Goal: Task Accomplishment & Management: Complete application form

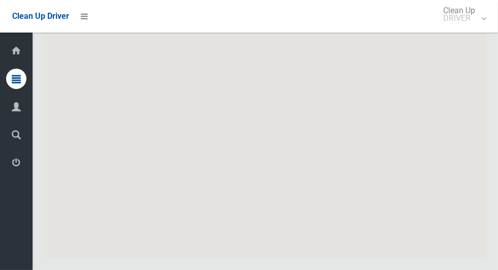
scroll to position [5944, 0]
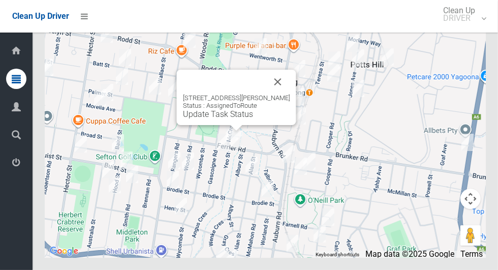
click at [285, 94] on button "Close" at bounding box center [278, 82] width 24 height 24
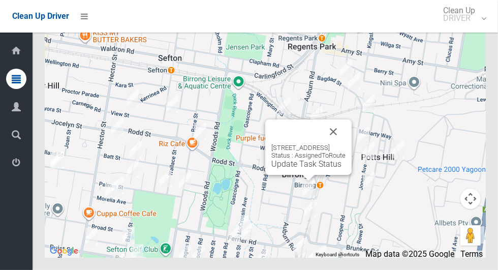
click at [345, 144] on button "Close" at bounding box center [333, 131] width 24 height 24
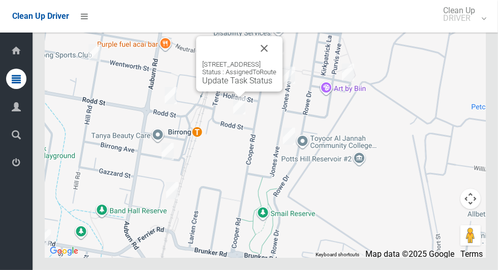
click at [276, 60] on button "Close" at bounding box center [264, 48] width 24 height 24
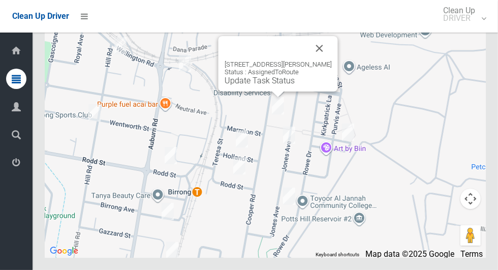
click at [326, 60] on button "Close" at bounding box center [319, 48] width 24 height 24
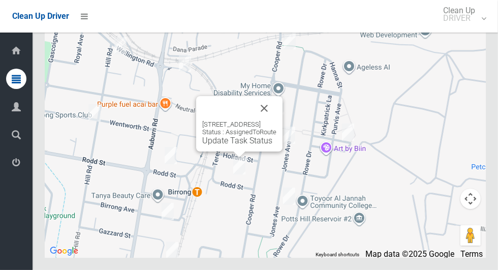
click at [276, 120] on button "Close" at bounding box center [264, 108] width 24 height 24
click at [233, 145] on link "Update Task Status" at bounding box center [237, 141] width 70 height 10
click at [276, 120] on button "Close" at bounding box center [264, 108] width 24 height 24
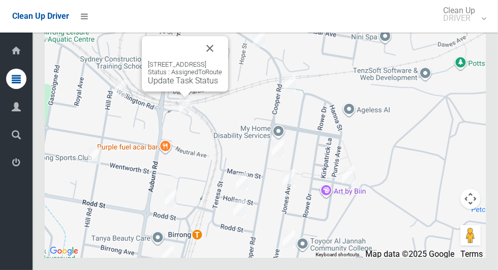
click at [222, 60] on button "Close" at bounding box center [209, 48] width 24 height 24
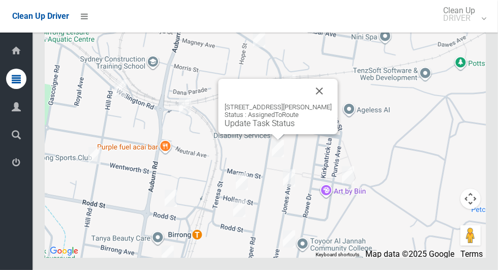
click at [323, 103] on button "Close" at bounding box center [319, 91] width 24 height 24
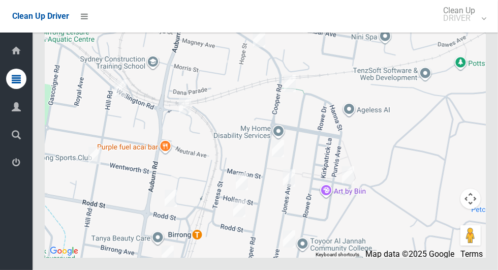
click at [386, 130] on div at bounding box center [265, 131] width 441 height 254
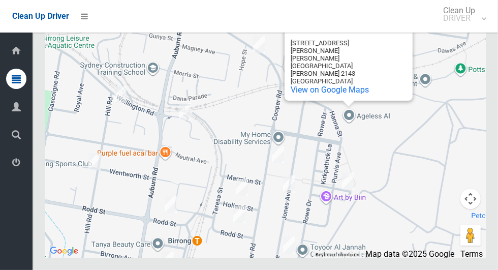
click at [397, 38] on button "Close" at bounding box center [394, 26] width 24 height 24
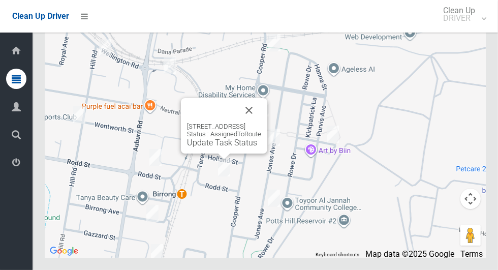
click at [229, 147] on link "Update Task Status" at bounding box center [222, 143] width 70 height 10
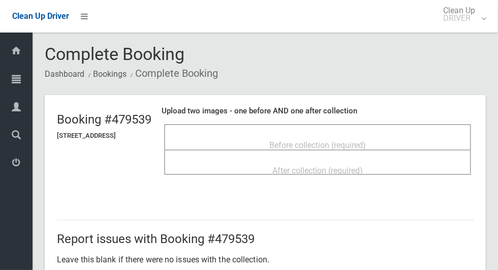
click at [307, 143] on span "Before collection (required)" at bounding box center [317, 145] width 96 height 10
click at [290, 140] on span "Before collection (required)" at bounding box center [317, 145] width 96 height 10
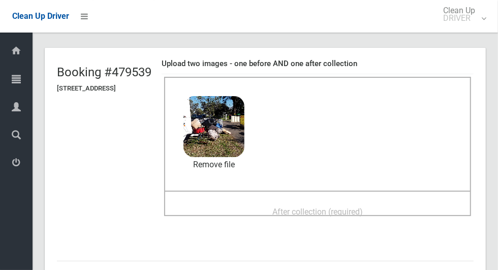
scroll to position [48, 0]
click at [361, 206] on span "After collection (required)" at bounding box center [317, 211] width 90 height 10
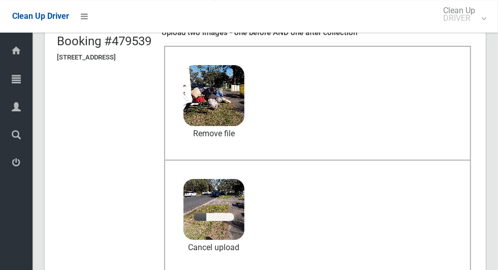
scroll to position [79, 0]
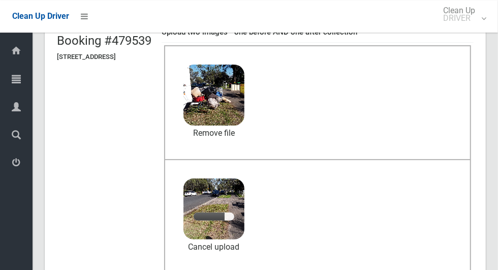
click at [418, 190] on div "After collection (required) 5.3 MB 2025-08-2609.27.096641762168333849771.jpg Ch…" at bounding box center [317, 216] width 307 height 115
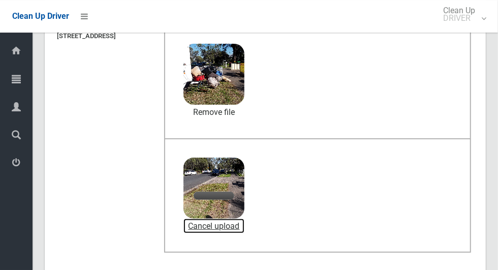
click at [237, 226] on link "Cancel upload" at bounding box center [213, 225] width 61 height 15
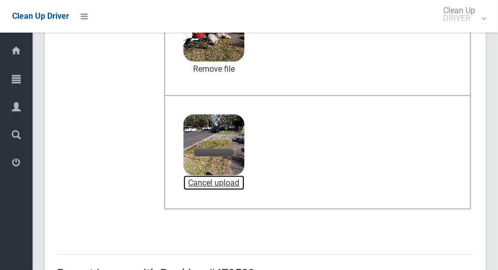
scroll to position [147, 0]
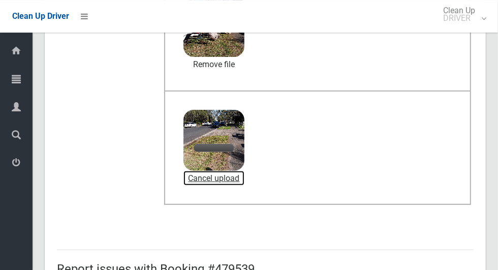
click at [244, 182] on link "Cancel upload" at bounding box center [213, 178] width 61 height 15
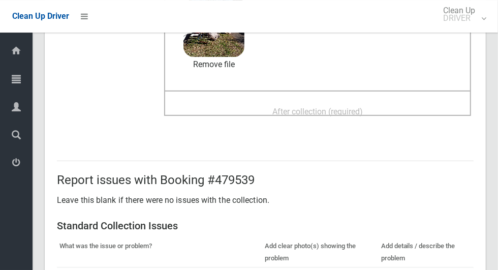
click at [412, 107] on div "After collection (required)" at bounding box center [317, 111] width 284 height 19
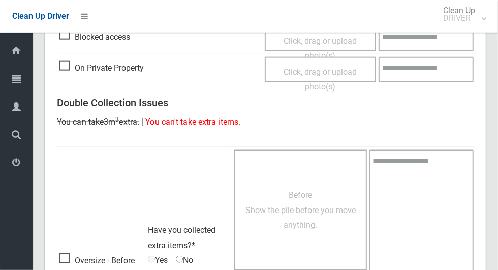
scroll to position [831, 0]
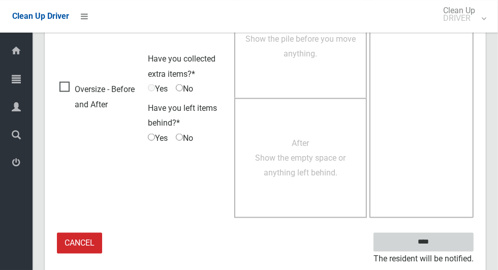
click at [441, 246] on input "****" at bounding box center [423, 241] width 100 height 19
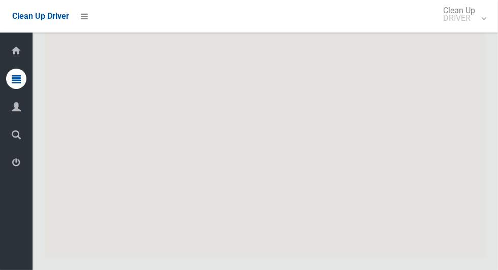
scroll to position [5824, 0]
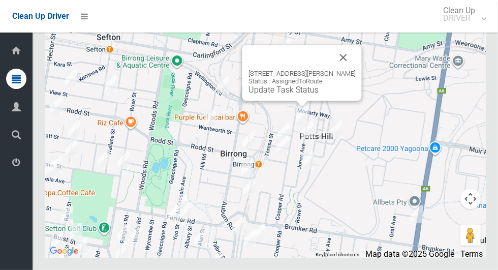
click at [294, 94] on link "Update Task Status" at bounding box center [283, 90] width 70 height 10
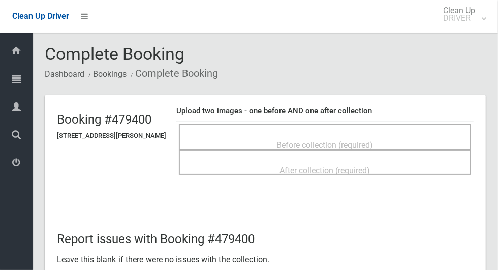
click at [419, 142] on div "Before collection (required)" at bounding box center [325, 144] width 270 height 19
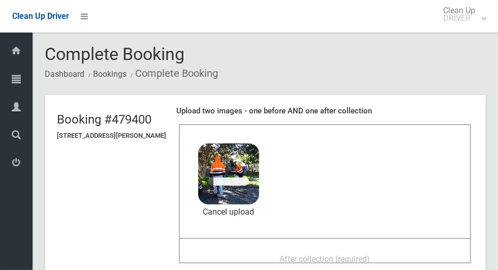
scroll to position [54, 0]
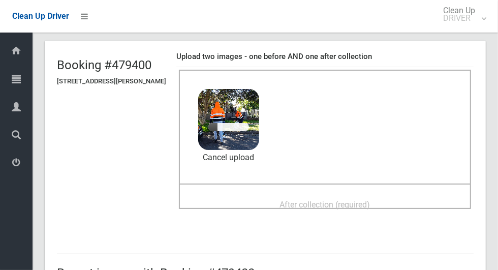
click at [314, 200] on span "After collection (required)" at bounding box center [325, 205] width 90 height 10
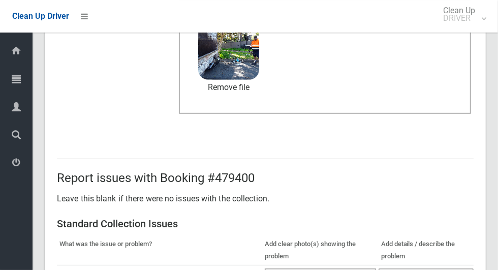
scroll to position [831, 0]
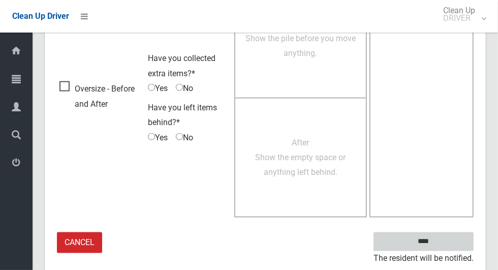
click at [431, 240] on input "****" at bounding box center [423, 241] width 100 height 19
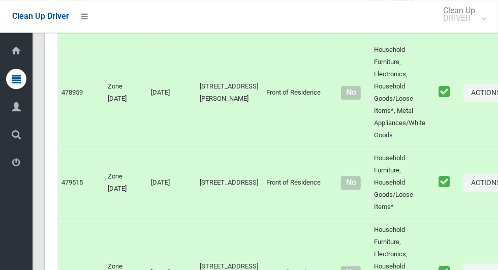
scroll to position [5824, 0]
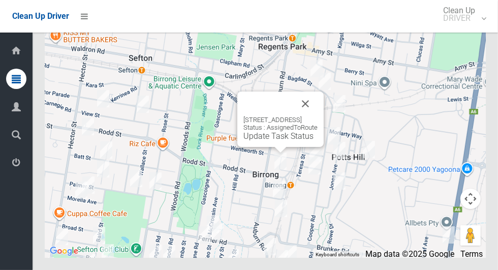
click at [317, 116] on button "Close" at bounding box center [305, 103] width 24 height 24
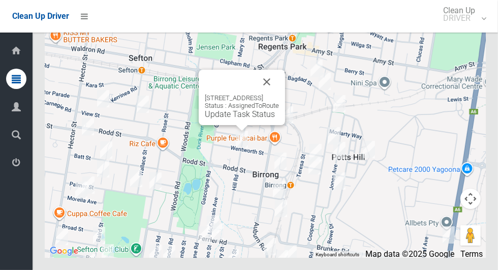
click at [279, 94] on button "Close" at bounding box center [266, 82] width 24 height 24
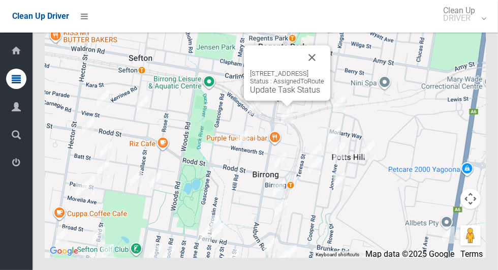
click at [324, 70] on button "Close" at bounding box center [312, 57] width 24 height 24
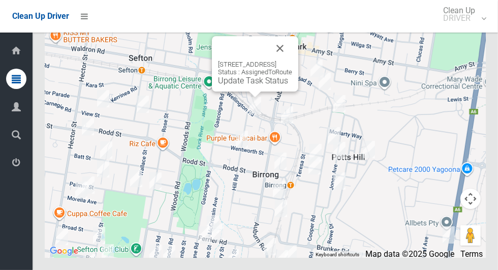
click at [292, 60] on button "Close" at bounding box center [280, 48] width 24 height 24
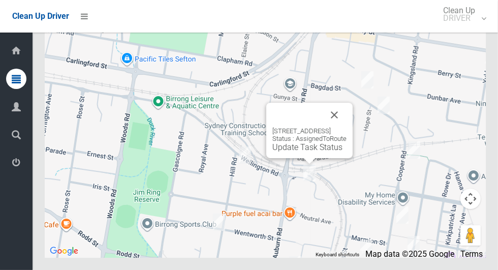
click at [346, 127] on button "Close" at bounding box center [334, 115] width 24 height 24
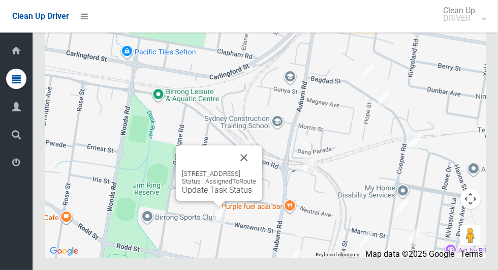
click at [256, 170] on button "Close" at bounding box center [244, 157] width 24 height 24
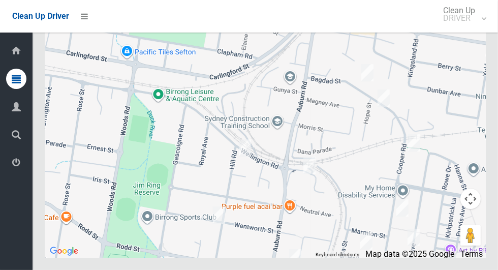
click at [388, 155] on div at bounding box center [265, 131] width 441 height 254
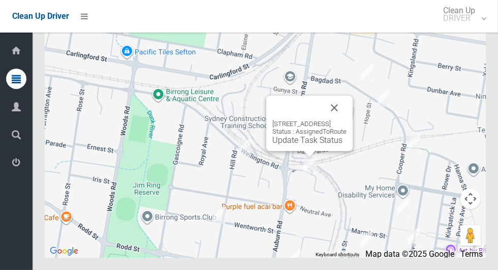
click at [301, 145] on link "Update Task Status" at bounding box center [307, 140] width 70 height 10
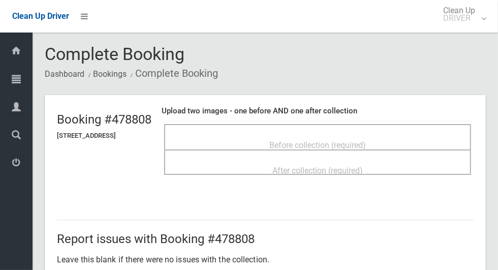
click at [336, 142] on span "Before collection (required)" at bounding box center [317, 145] width 96 height 10
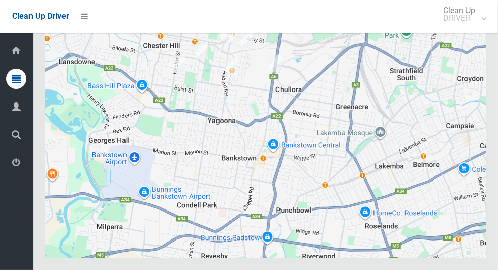
scroll to position [5824, 0]
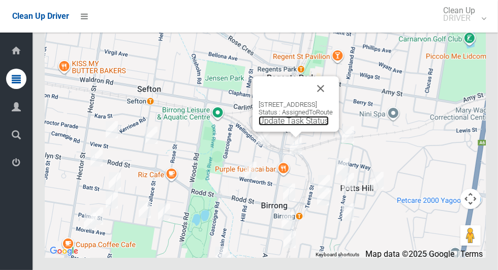
click at [295, 125] on link "Update Task Status" at bounding box center [293, 121] width 70 height 10
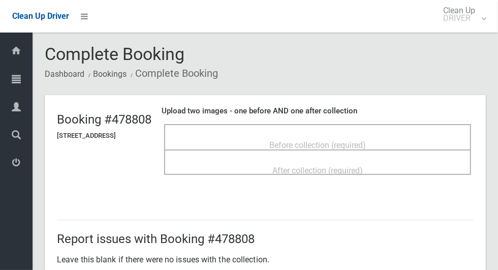
click at [392, 141] on div "Before collection (required)" at bounding box center [317, 144] width 284 height 19
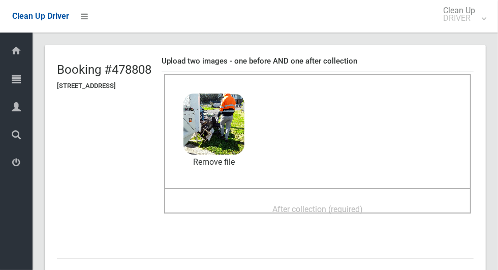
scroll to position [54, 0]
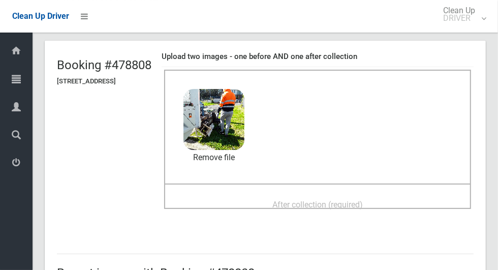
click at [322, 200] on span "After collection (required)" at bounding box center [317, 205] width 90 height 10
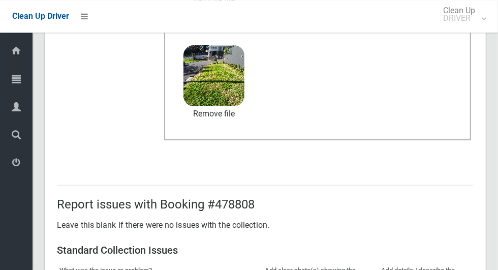
scroll to position [831, 0]
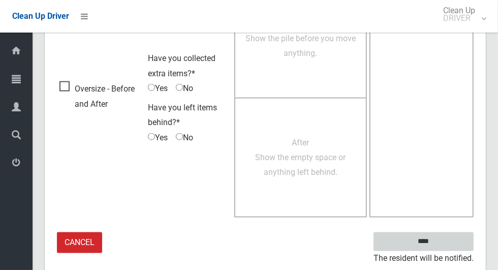
click at [441, 243] on input "****" at bounding box center [423, 241] width 100 height 19
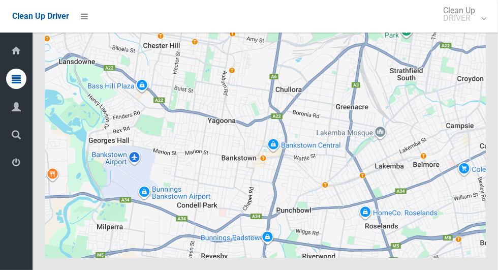
scroll to position [5824, 0]
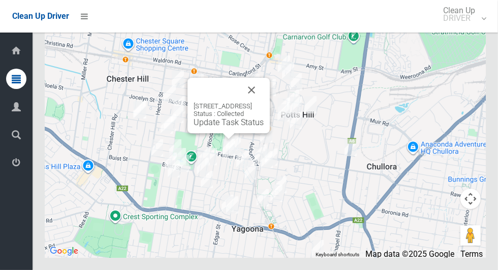
click at [263, 102] on button "Close" at bounding box center [251, 90] width 24 height 24
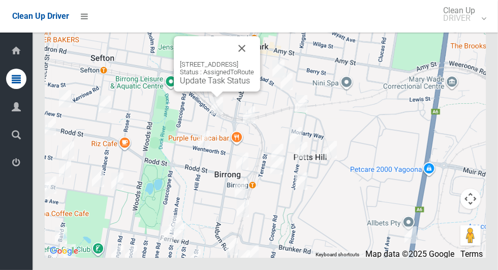
click at [253, 60] on button "Close" at bounding box center [241, 48] width 24 height 24
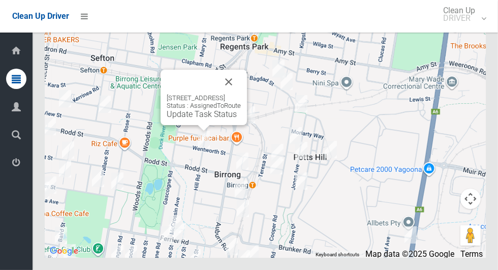
click at [241, 94] on button "Close" at bounding box center [228, 82] width 24 height 24
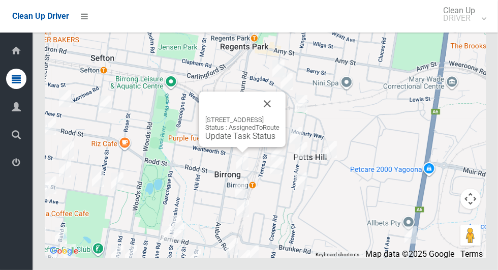
click at [279, 116] on button "Close" at bounding box center [267, 103] width 24 height 24
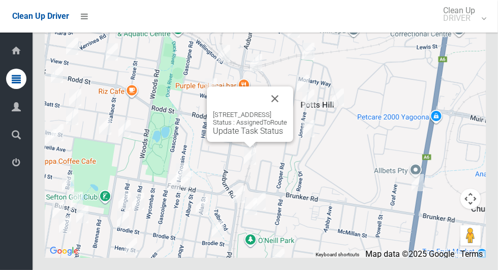
click at [287, 111] on button "Close" at bounding box center [274, 98] width 24 height 24
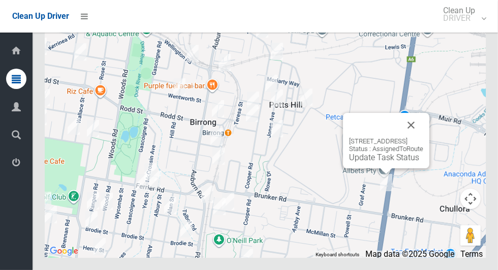
click at [423, 137] on button "Close" at bounding box center [411, 125] width 24 height 24
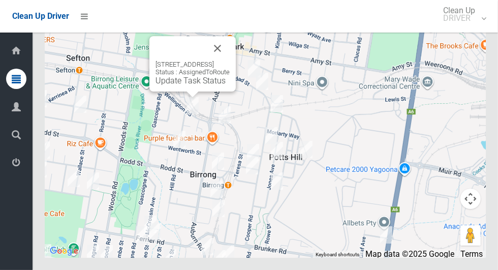
click at [195, 85] on link "Update Task Status" at bounding box center [190, 81] width 70 height 10
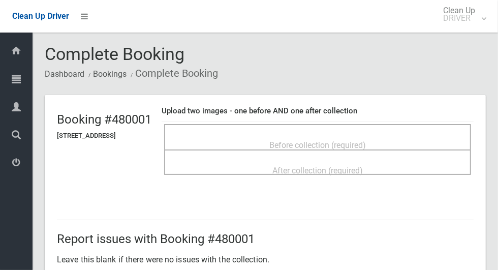
click at [386, 142] on div "Before collection (required)" at bounding box center [317, 144] width 284 height 19
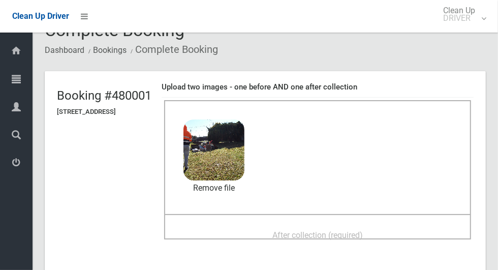
scroll to position [28, 0]
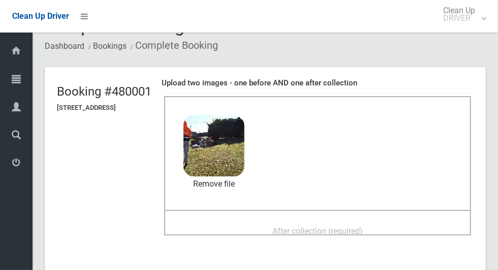
click at [362, 226] on span "After collection (required)" at bounding box center [317, 231] width 90 height 10
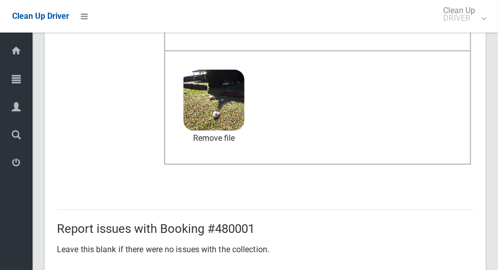
scroll to position [831, 0]
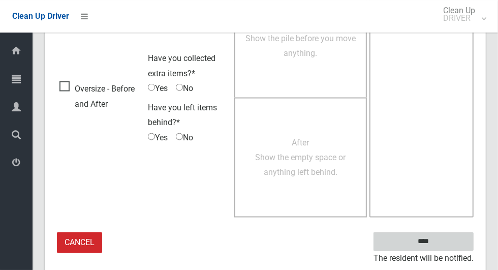
click at [445, 242] on input "****" at bounding box center [423, 241] width 100 height 19
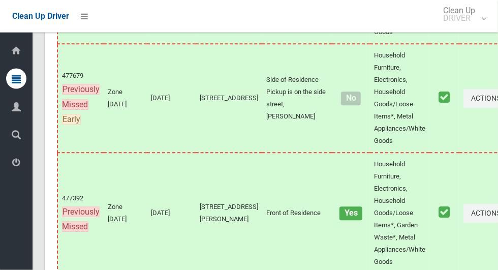
scroll to position [5824, 0]
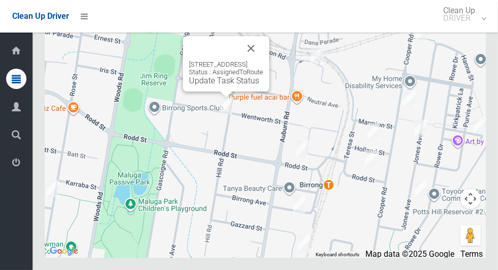
click at [228, 85] on link "Update Task Status" at bounding box center [224, 81] width 70 height 10
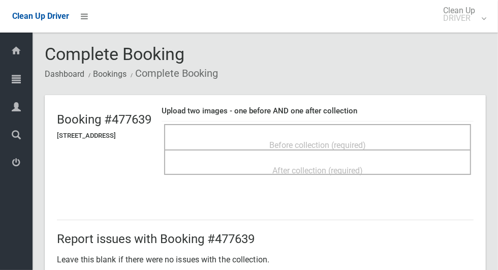
click at [366, 140] on span "Before collection (required)" at bounding box center [317, 145] width 96 height 10
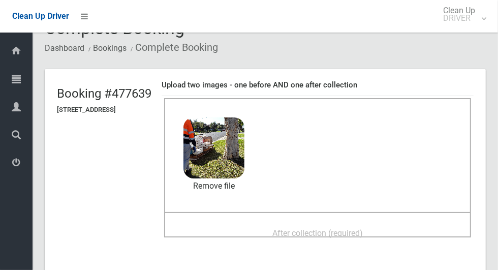
scroll to position [40, 0]
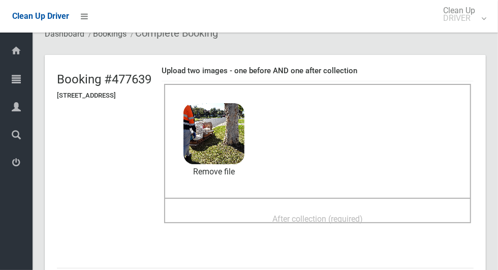
click at [362, 214] on span "After collection (required)" at bounding box center [317, 219] width 90 height 10
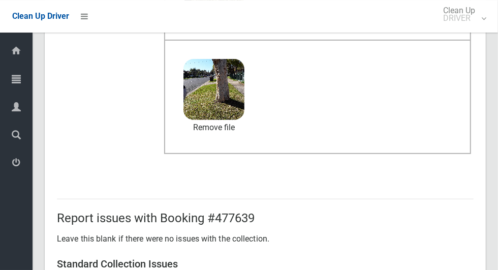
scroll to position [831, 0]
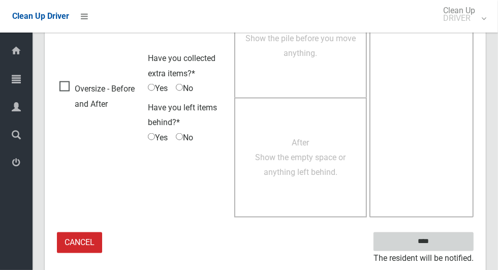
click at [446, 241] on input "****" at bounding box center [423, 241] width 100 height 19
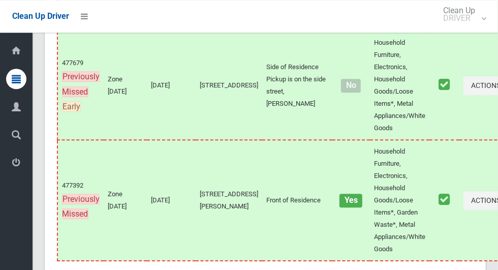
scroll to position [5824, 0]
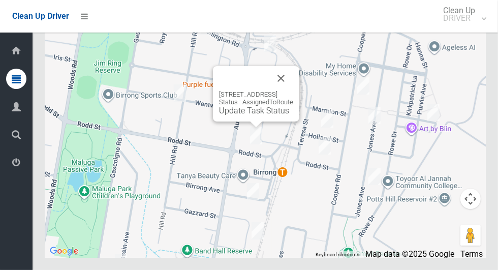
click at [293, 90] on button "Close" at bounding box center [281, 78] width 24 height 24
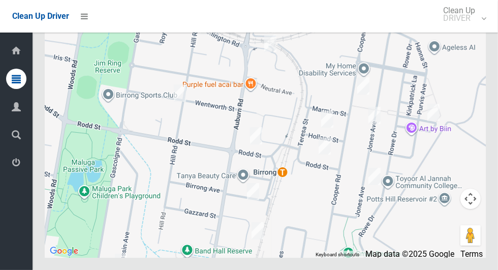
click at [284, 143] on div at bounding box center [265, 131] width 441 height 254
click at [278, 129] on div at bounding box center [265, 131] width 441 height 254
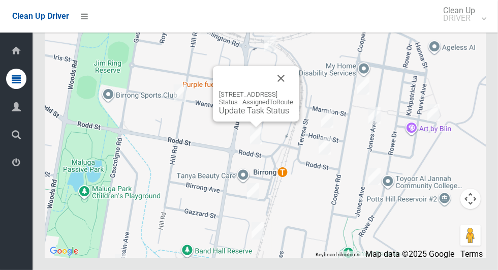
click at [293, 90] on button "Close" at bounding box center [281, 78] width 24 height 24
click at [262, 115] on link "Update Task Status" at bounding box center [254, 111] width 70 height 10
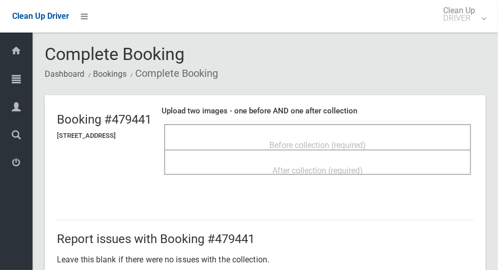
click at [348, 140] on span "Before collection (required)" at bounding box center [317, 145] width 96 height 10
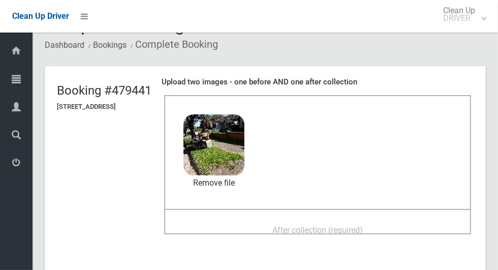
scroll to position [31, 0]
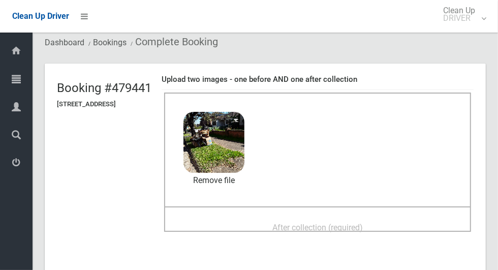
click at [333, 225] on span "After collection (required)" at bounding box center [317, 227] width 90 height 10
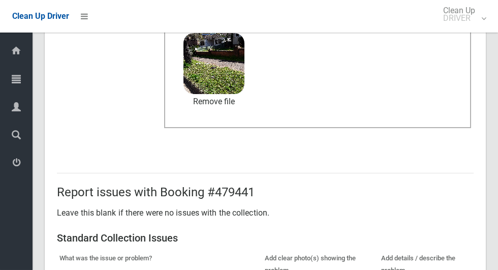
scroll to position [831, 0]
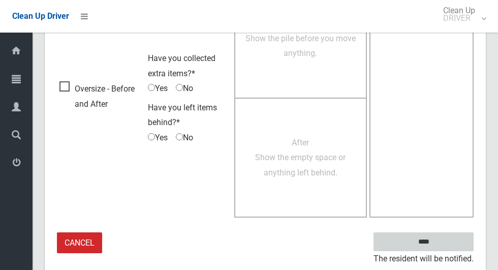
click at [446, 243] on input "****" at bounding box center [423, 241] width 100 height 19
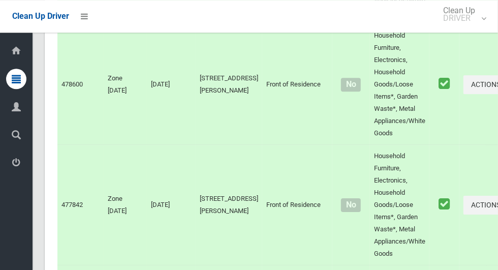
scroll to position [5824, 0]
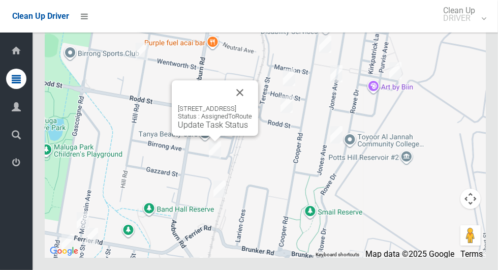
click at [252, 105] on button "Close" at bounding box center [239, 92] width 24 height 24
click at [210, 129] on link "Update Task Status" at bounding box center [213, 125] width 70 height 10
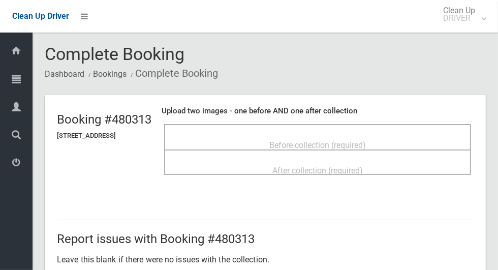
click at [366, 140] on span "Before collection (required)" at bounding box center [317, 145] width 96 height 10
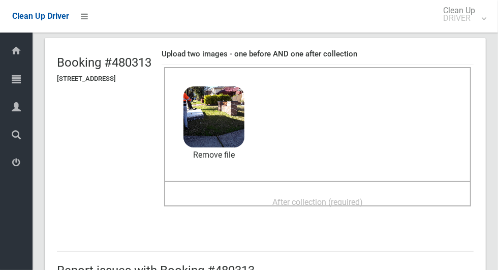
scroll to position [60, 0]
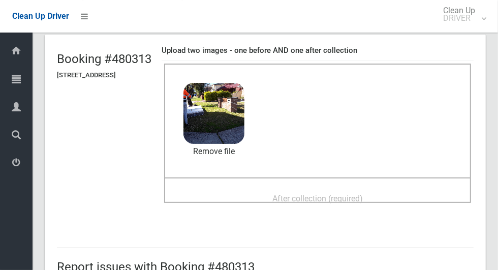
click at [386, 195] on div "After collection (required)" at bounding box center [317, 197] width 284 height 19
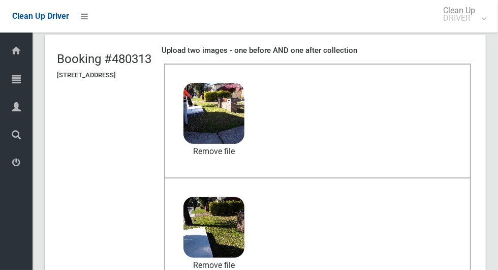
click at [261, 269] on div "Upload two images - one before AND one after collection Before collection (requ…" at bounding box center [317, 173] width 312 height 267
click at [260, 269] on div "Upload two images - one before AND one after collection Before collection (requ…" at bounding box center [317, 173] width 312 height 267
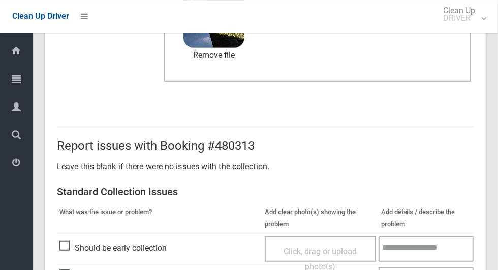
scroll to position [831, 0]
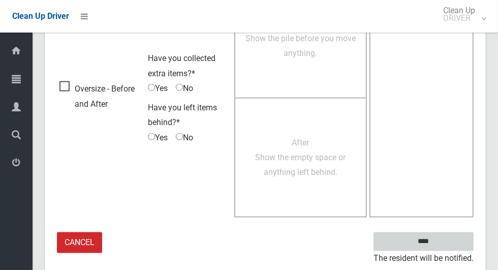
click at [443, 238] on input "****" at bounding box center [423, 241] width 100 height 19
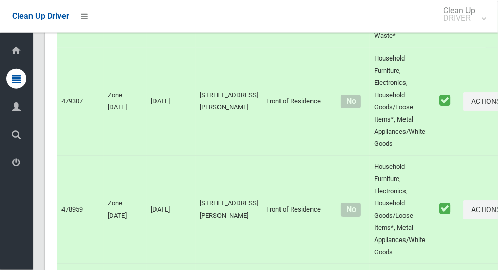
scroll to position [5824, 0]
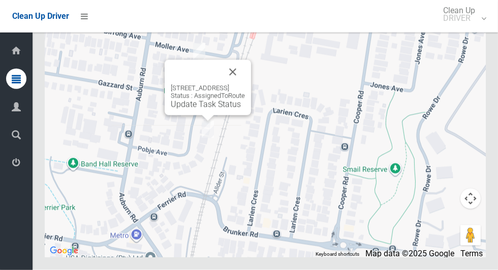
click at [213, 109] on link "Update Task Status" at bounding box center [206, 105] width 70 height 10
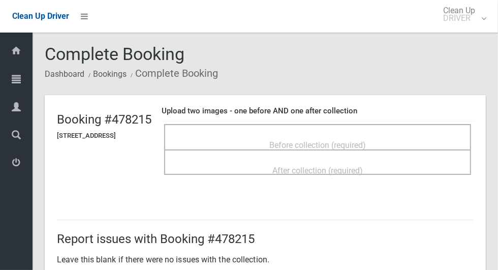
click at [366, 140] on span "Before collection (required)" at bounding box center [317, 145] width 96 height 10
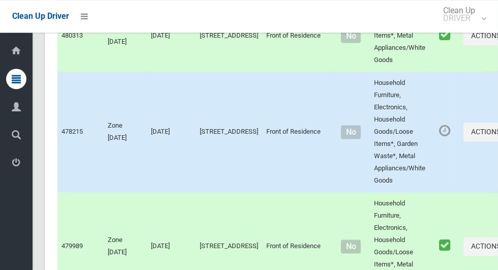
scroll to position [1965, 0]
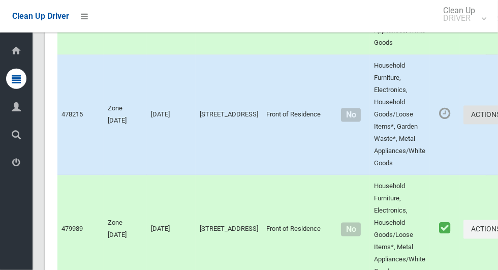
click at [497, 118] on icon "button" at bounding box center [502, 114] width 4 height 7
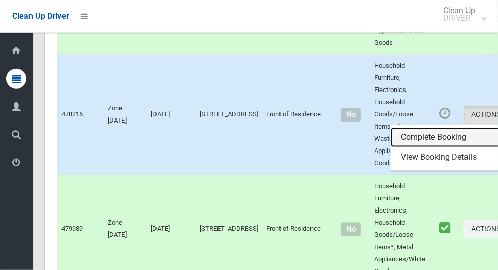
click at [422, 148] on link "Complete Booking" at bounding box center [450, 137] width 121 height 20
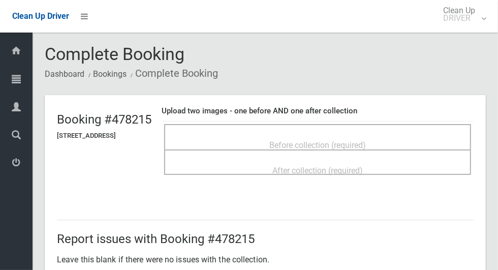
click at [392, 141] on div "Before collection (required)" at bounding box center [317, 144] width 284 height 19
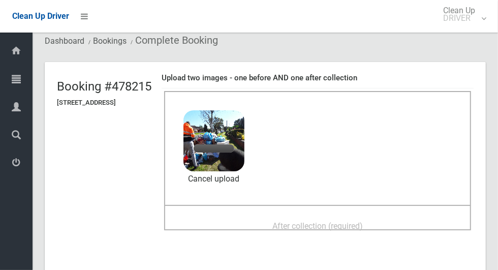
scroll to position [67, 0]
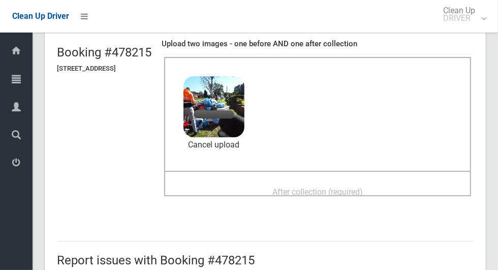
click at [358, 187] on span "After collection (required)" at bounding box center [317, 192] width 90 height 10
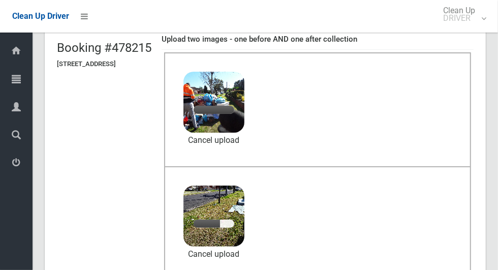
scroll to position [72, 0]
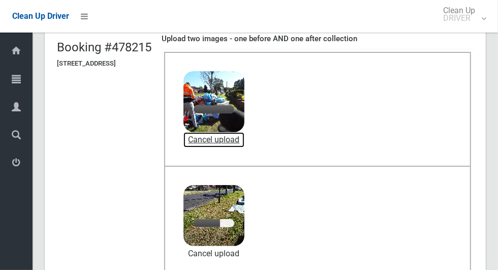
click at [226, 144] on link "Cancel upload" at bounding box center [213, 139] width 61 height 15
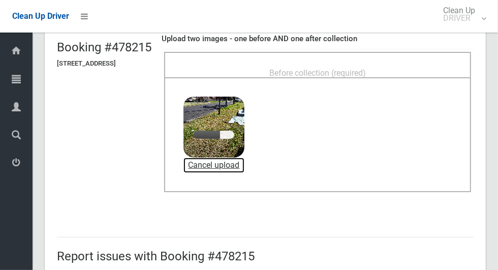
click at [220, 166] on link "Cancel upload" at bounding box center [213, 164] width 61 height 15
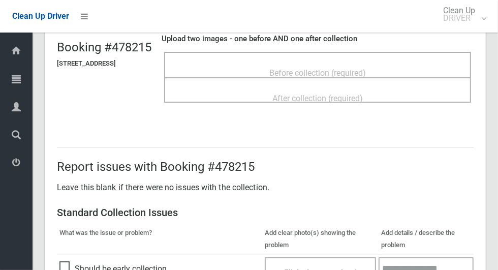
click at [394, 64] on div "Before collection (required)" at bounding box center [317, 72] width 284 height 19
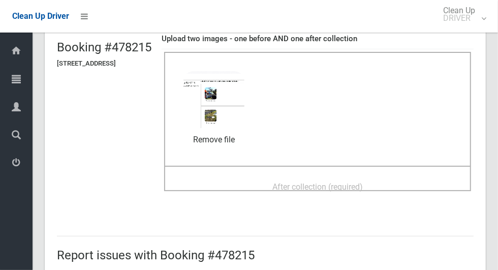
click at [414, 184] on div "After collection (required)" at bounding box center [317, 186] width 284 height 19
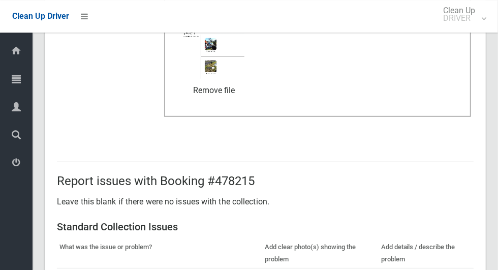
scroll to position [831, 0]
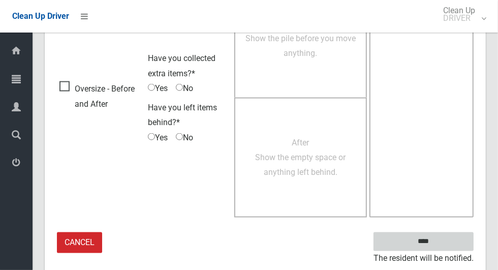
click at [442, 243] on input "****" at bounding box center [423, 241] width 100 height 19
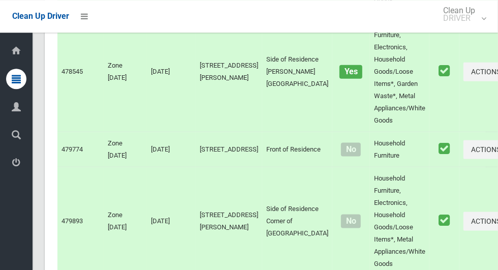
scroll to position [5824, 0]
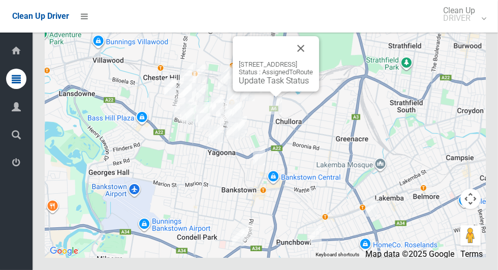
click at [266, 85] on link "Update Task Status" at bounding box center [274, 81] width 70 height 10
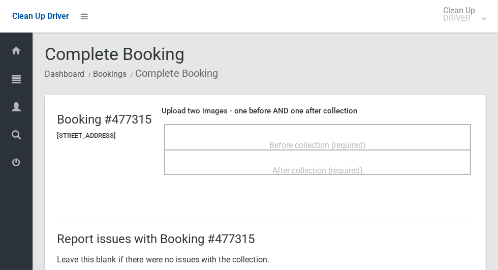
click at [296, 140] on span "Before collection (required)" at bounding box center [317, 145] width 96 height 10
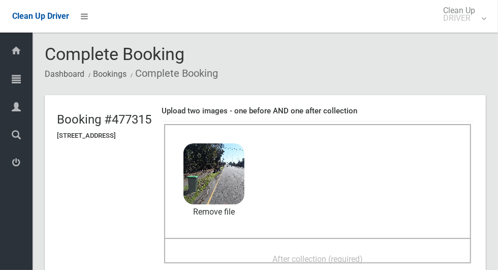
click at [370, 249] on div "After collection (required)" at bounding box center [317, 258] width 284 height 19
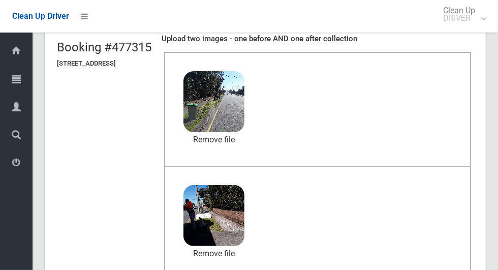
scroll to position [524, 0]
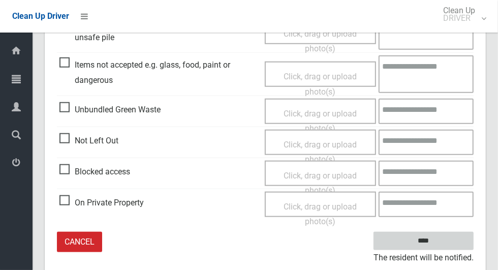
click at [441, 247] on input "****" at bounding box center [423, 241] width 100 height 19
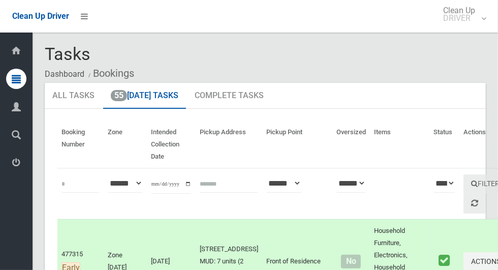
click at [429, 127] on th "Status" at bounding box center [444, 144] width 30 height 47
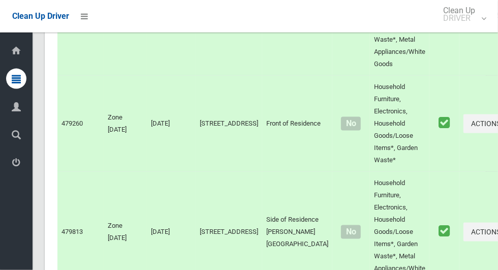
scroll to position [4121, 0]
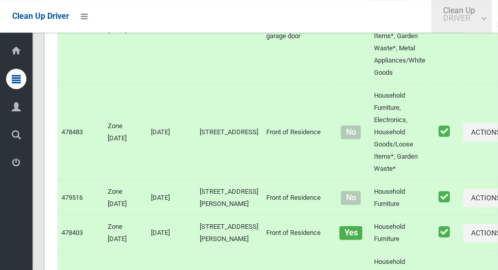
click at [485, 23] on link "Clean Up DRIVER" at bounding box center [461, 16] width 60 height 32
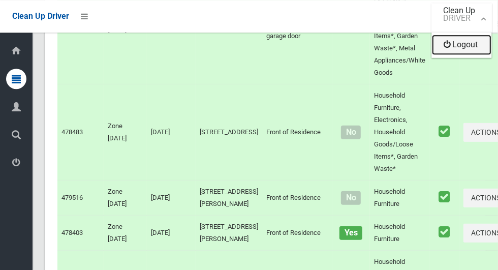
click at [482, 50] on link "Logout" at bounding box center [461, 45] width 59 height 20
